Goal: Task Accomplishment & Management: Use online tool/utility

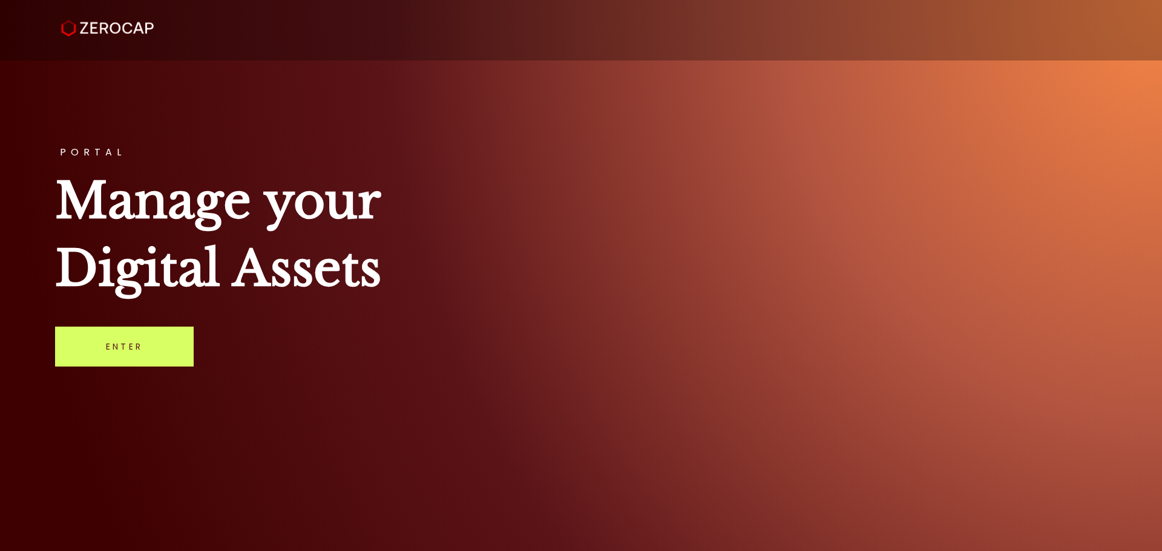
click at [178, 326] on div "PORTAL Manage your Digital Assets Enter" at bounding box center [581, 275] width 1162 height 551
click at [166, 350] on link "Enter" at bounding box center [124, 347] width 139 height 40
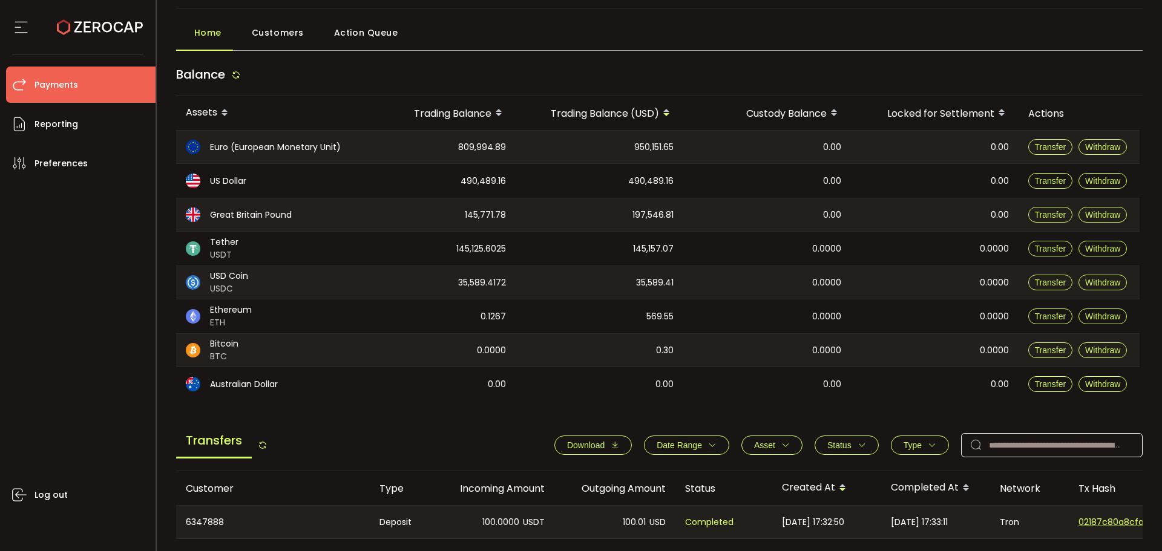
scroll to position [61, 0]
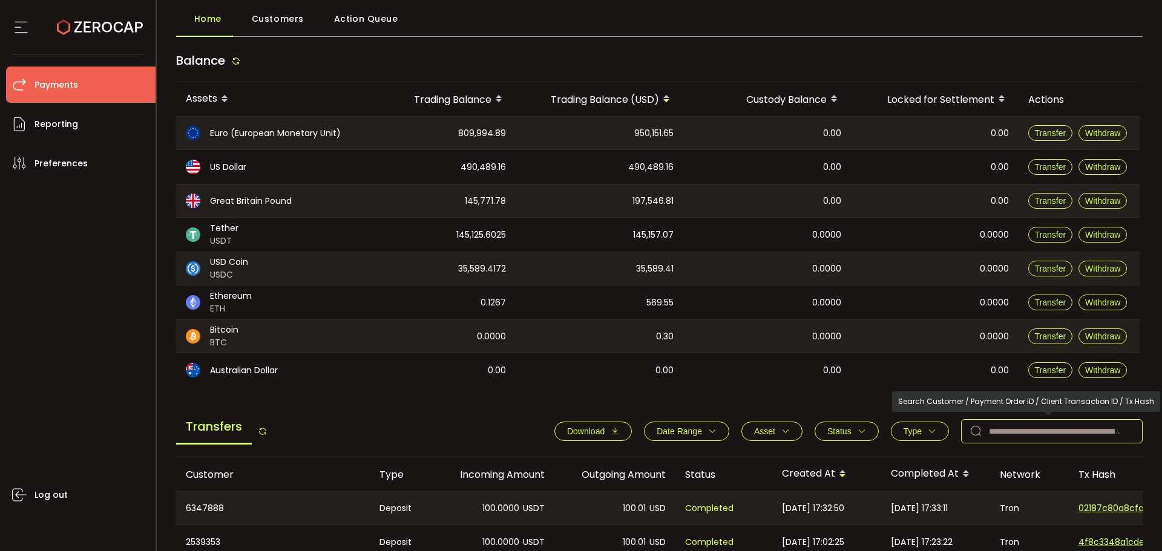
click at [995, 439] on input "text" at bounding box center [1052, 431] width 182 height 24
paste input "*******"
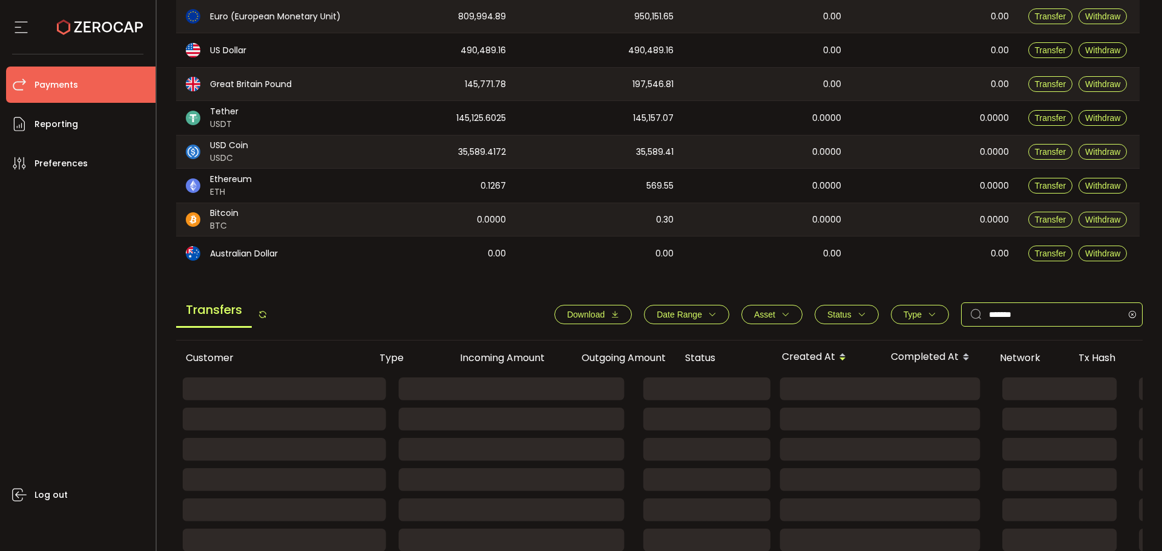
scroll to position [182, 0]
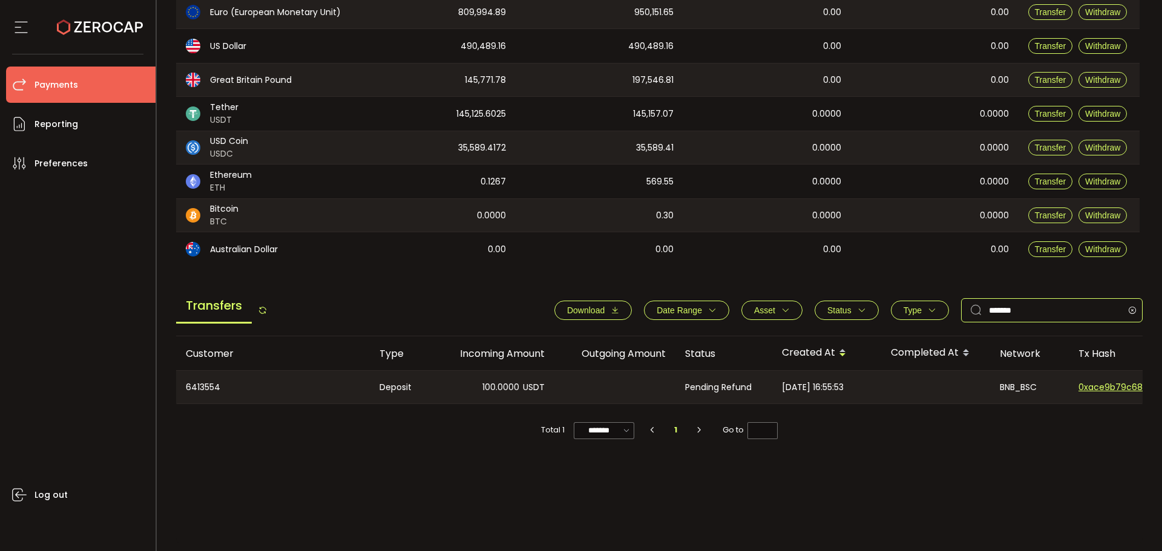
type input "*******"
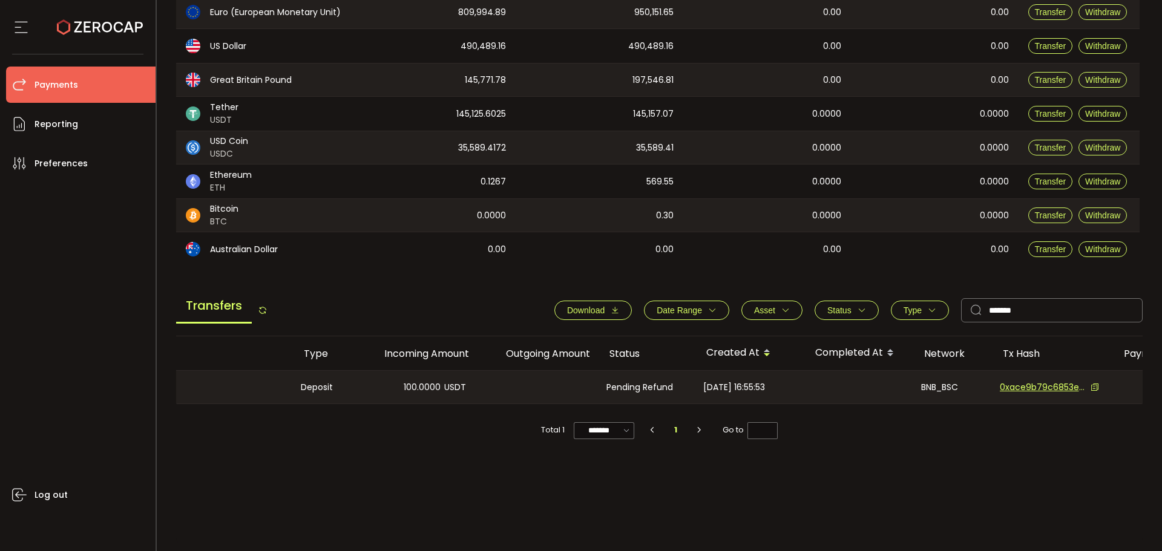
scroll to position [0, 101]
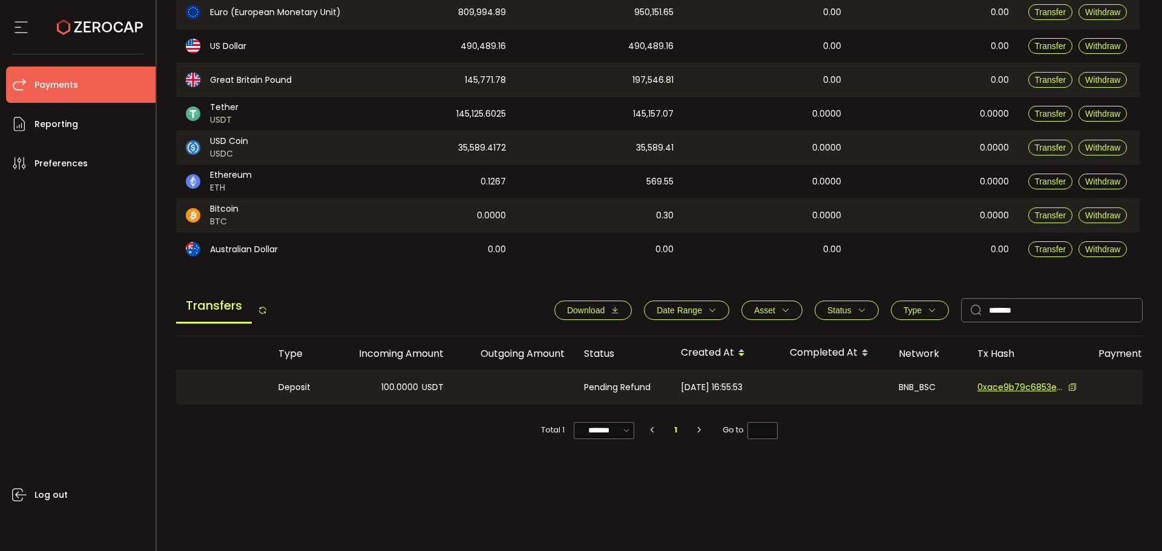
drag, startPoint x: 886, startPoint y: 386, endPoint x: 912, endPoint y: 386, distance: 26.0
click at [906, 388] on div "BNB_BSC" at bounding box center [919, 387] width 79 height 33
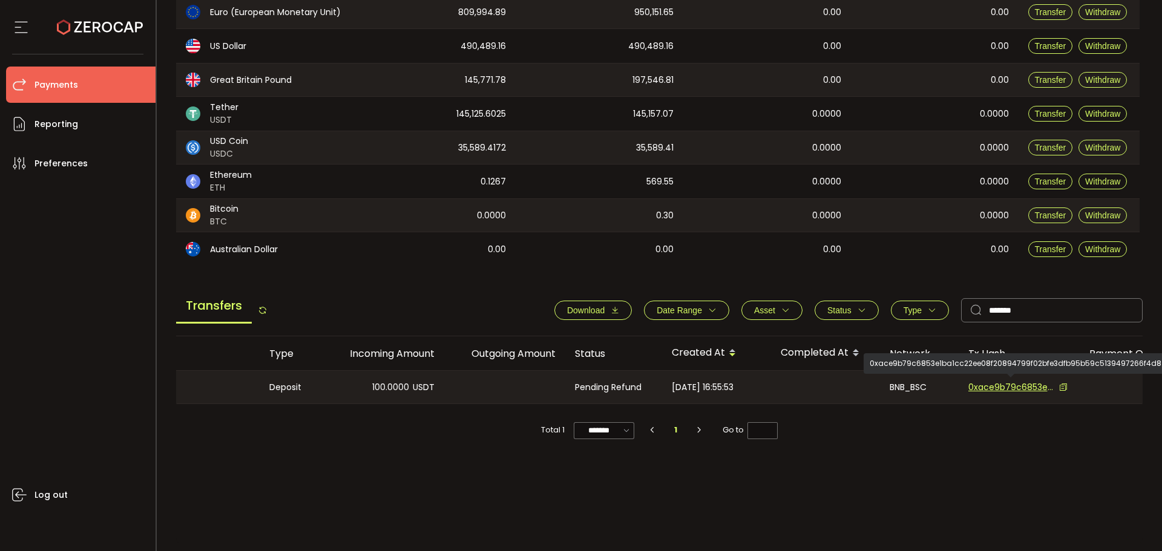
click at [987, 387] on span "0xace9b79c6853e1ba1cc22ee08f20894799f02bfe3dfb95b59c5139497266f4d8" at bounding box center [1010, 387] width 85 height 13
